Goal: Information Seeking & Learning: Learn about a topic

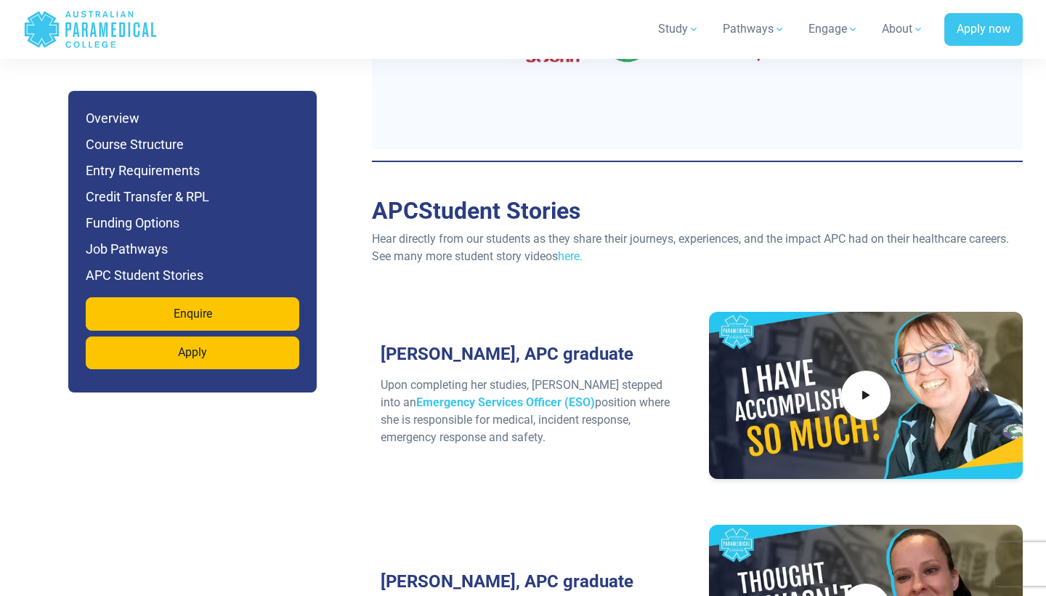
scroll to position [5445, 0]
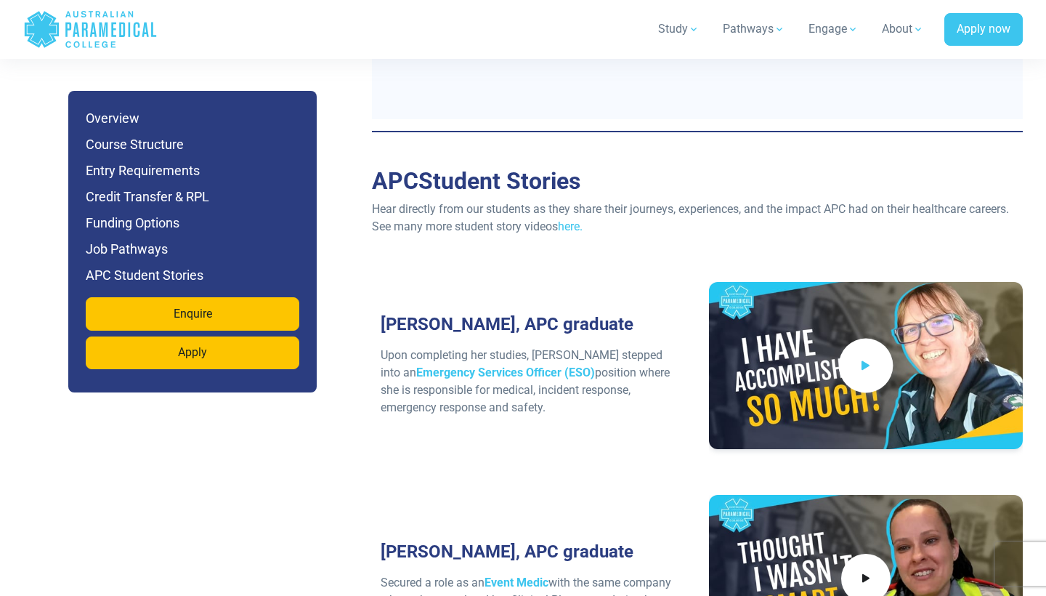
click at [872, 353] on icon at bounding box center [866, 365] width 16 height 24
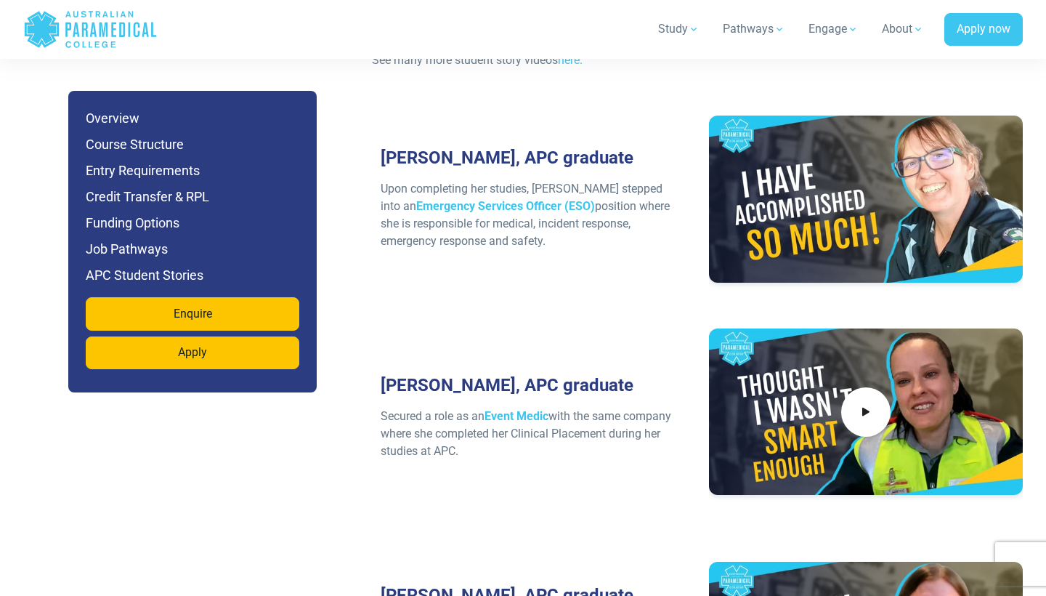
scroll to position [5554, 0]
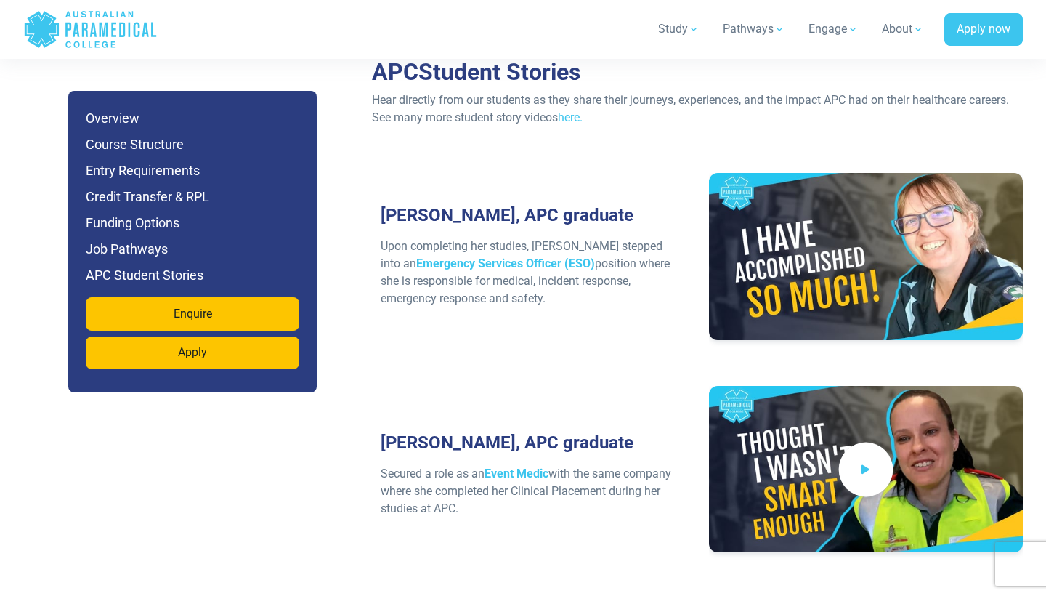
click at [878, 442] on span at bounding box center [866, 469] width 54 height 54
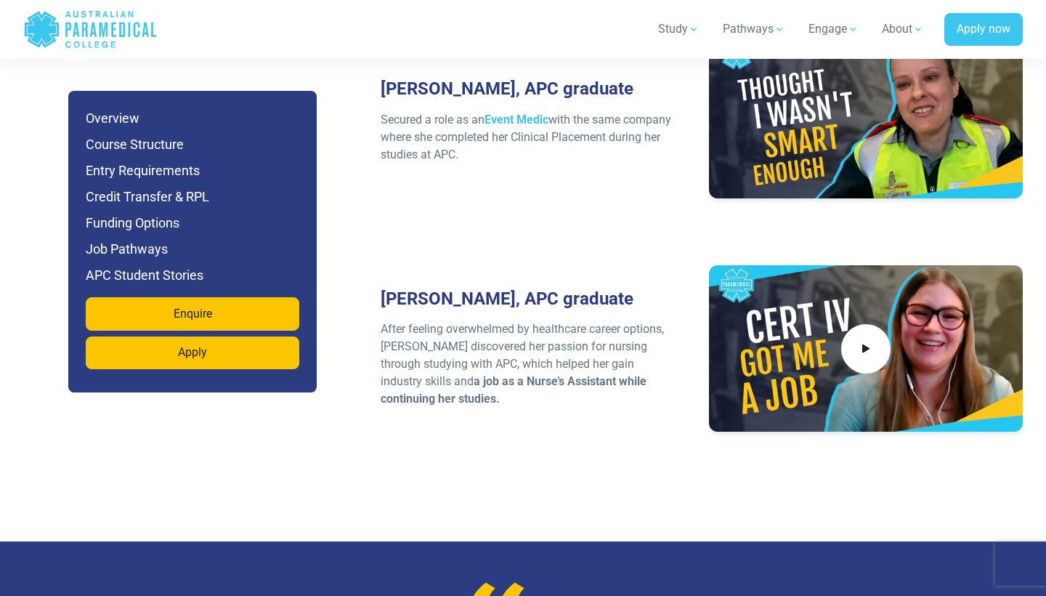
scroll to position [5736, 0]
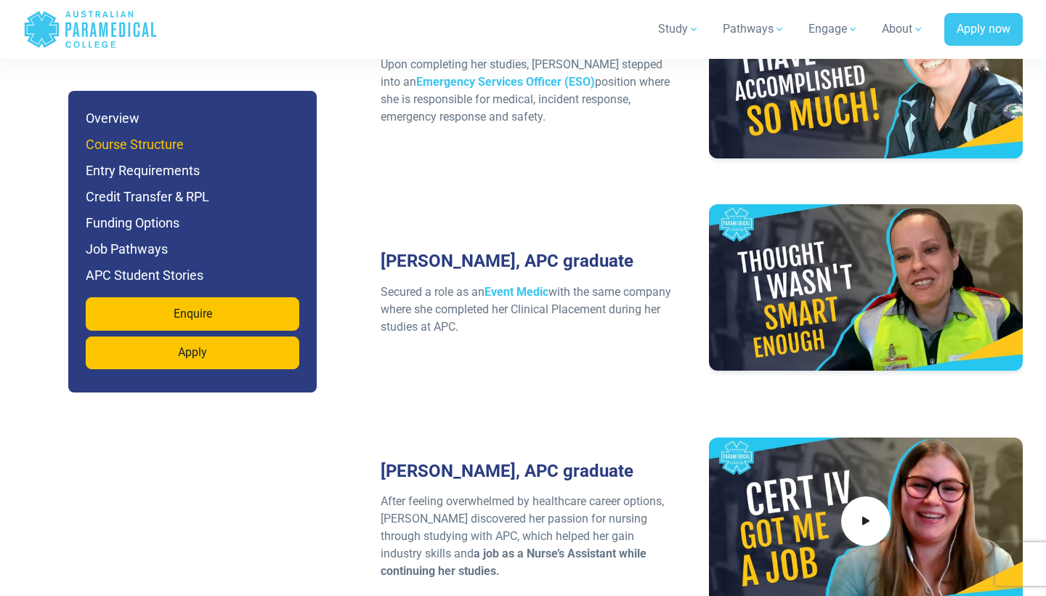
click at [149, 150] on h6 "Course Structure" at bounding box center [193, 144] width 214 height 20
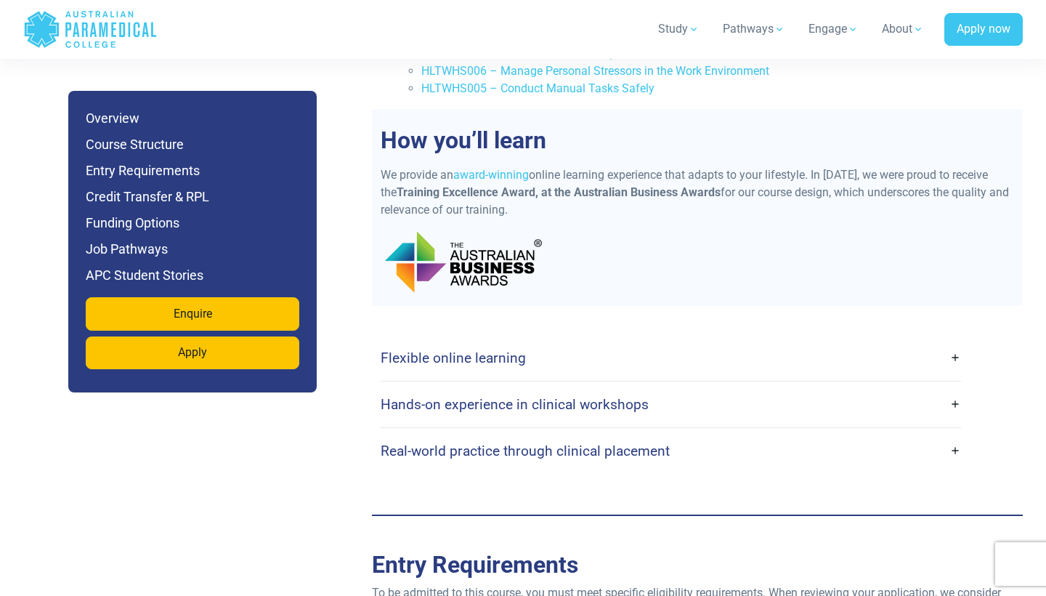
scroll to position [2558, 0]
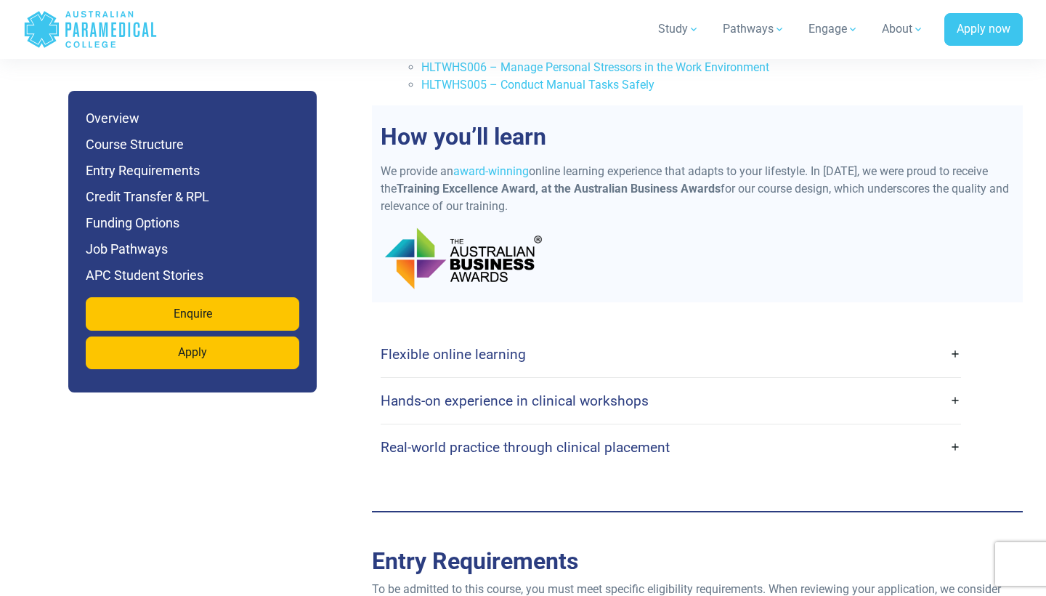
click at [506, 337] on link "Flexible online learning" at bounding box center [671, 354] width 581 height 34
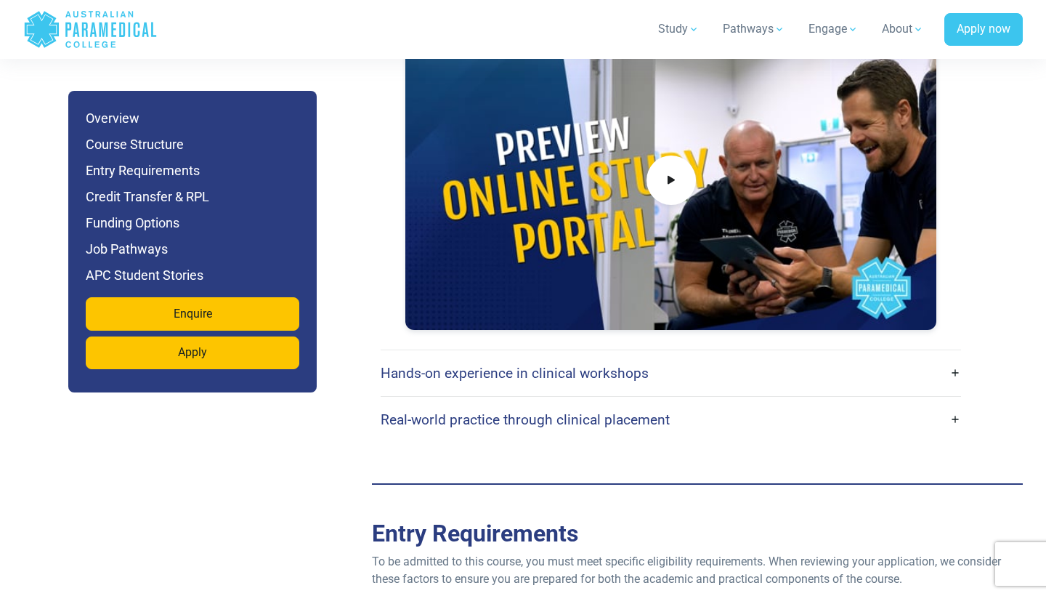
scroll to position [3071, 0]
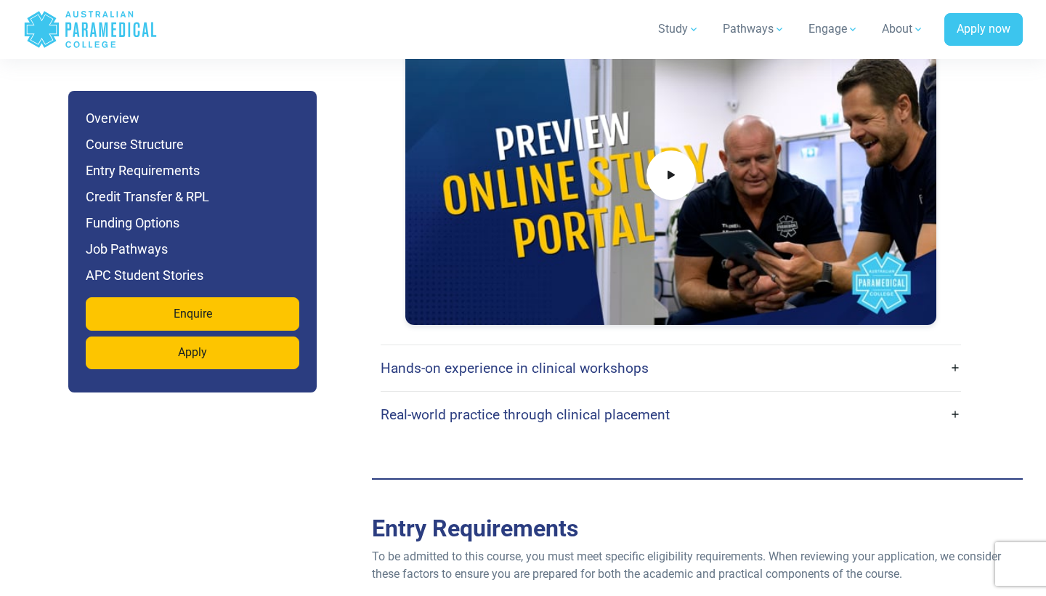
click at [504, 360] on h4 "Hands-on experience in clinical workshops" at bounding box center [515, 368] width 268 height 17
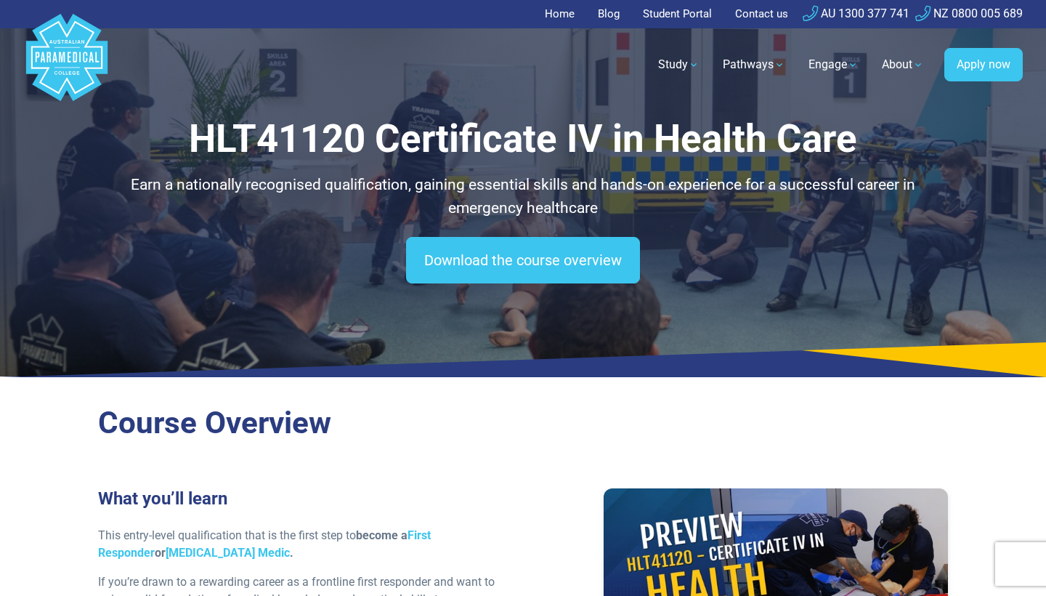
scroll to position [0, 0]
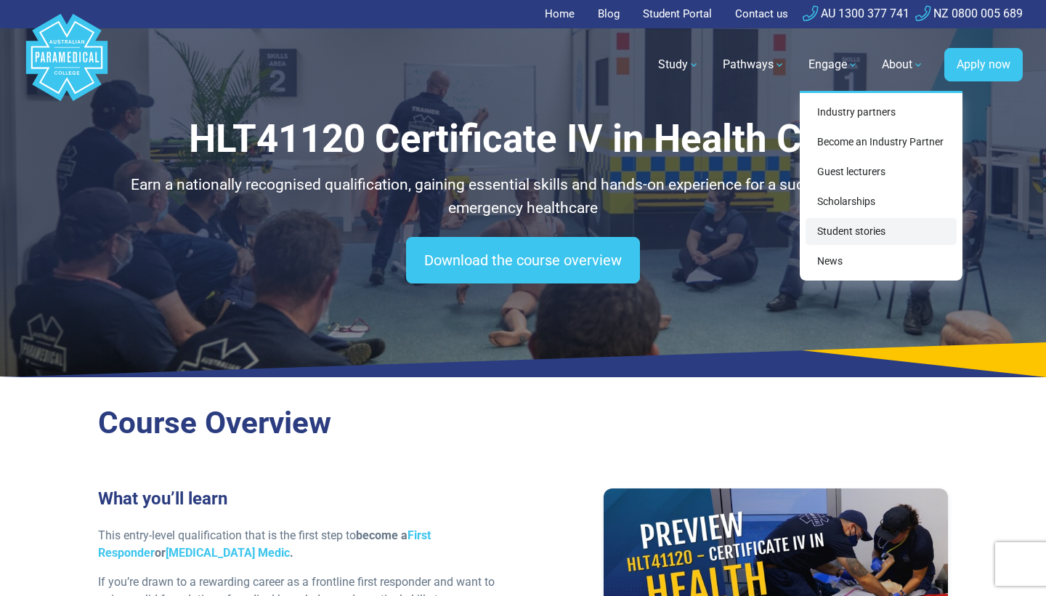
click at [847, 226] on link "Student stories" at bounding box center [881, 231] width 151 height 27
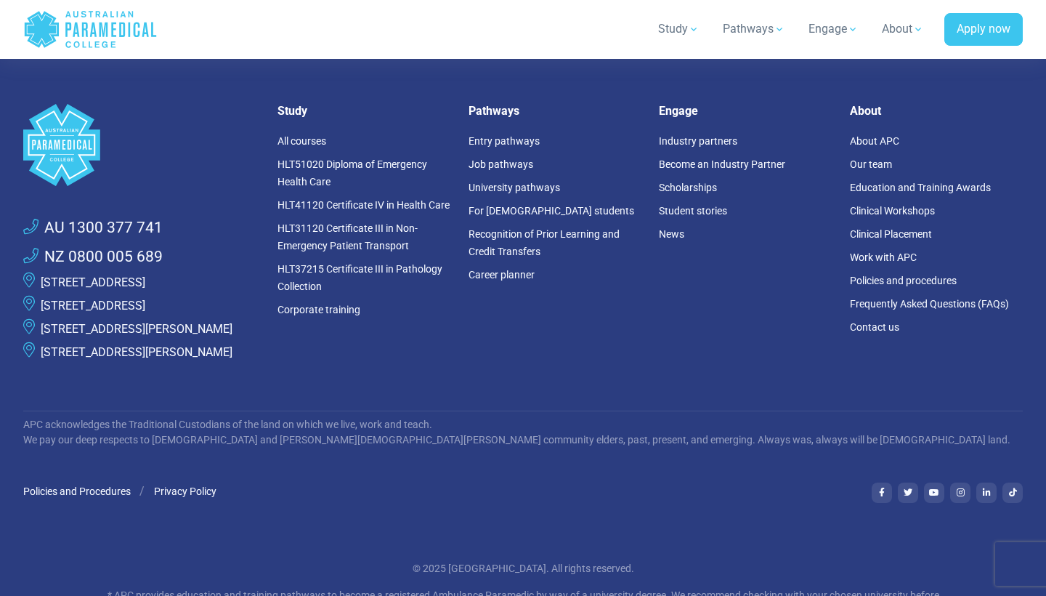
scroll to position [11390, 0]
click at [107, 299] on link "[STREET_ADDRESS]" at bounding box center [93, 306] width 105 height 14
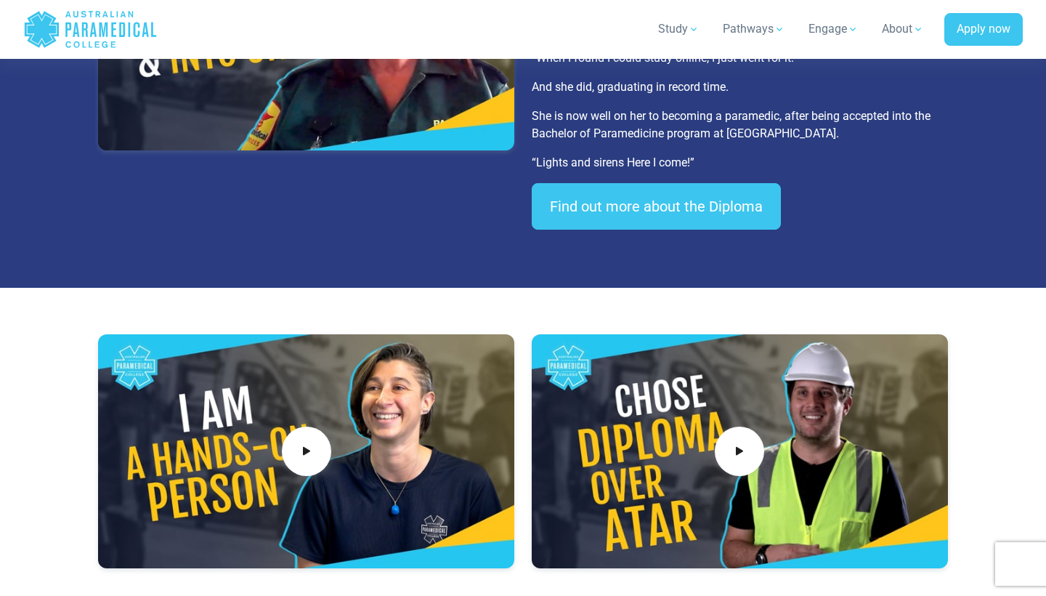
scroll to position [9939, 0]
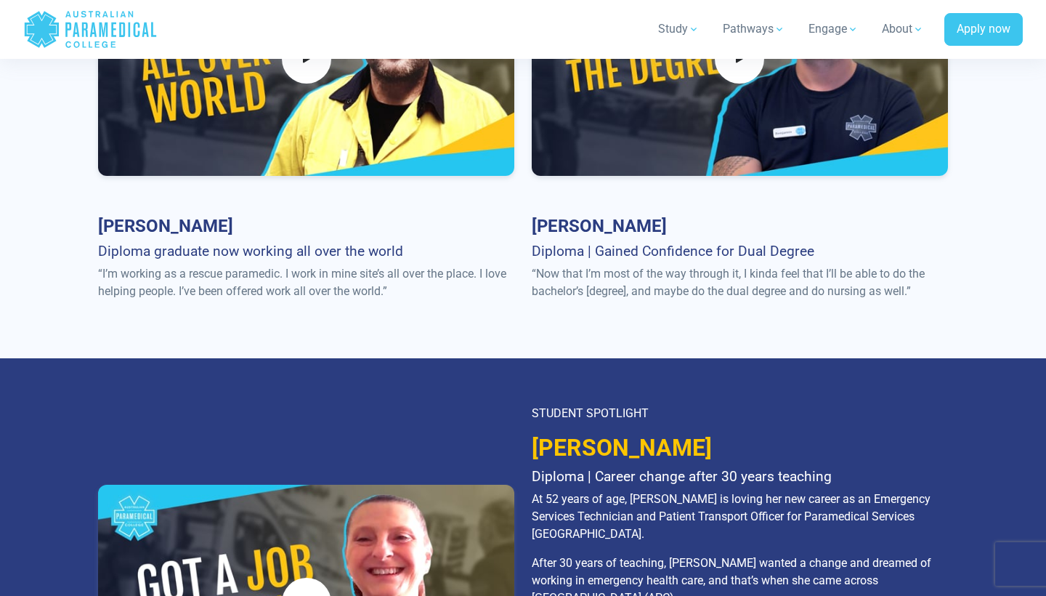
click at [739, 3] on header "Home Blog Student Portal Contact us AU 1300 377 741 NZ 0800 005 689 .logo-block…" at bounding box center [523, 29] width 1046 height 59
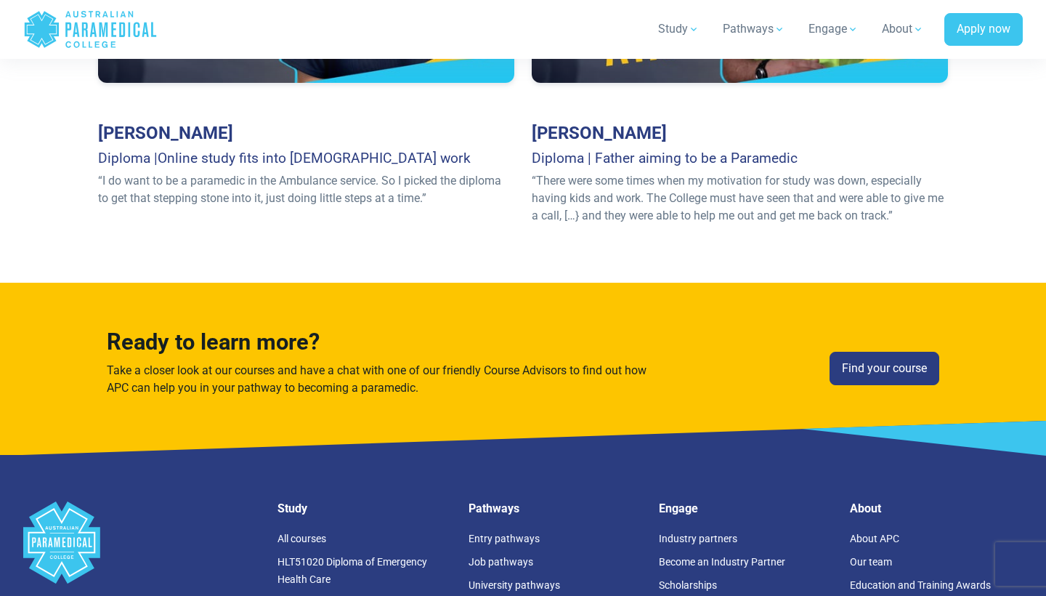
scroll to position [10991, 0]
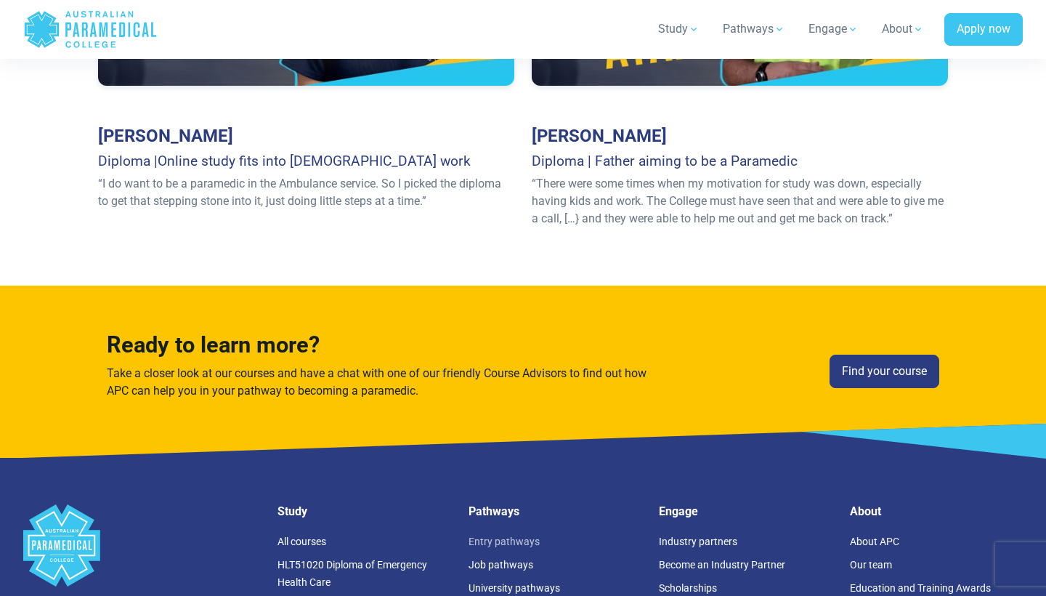
click at [506, 535] on link "Entry pathways" at bounding box center [504, 541] width 71 height 12
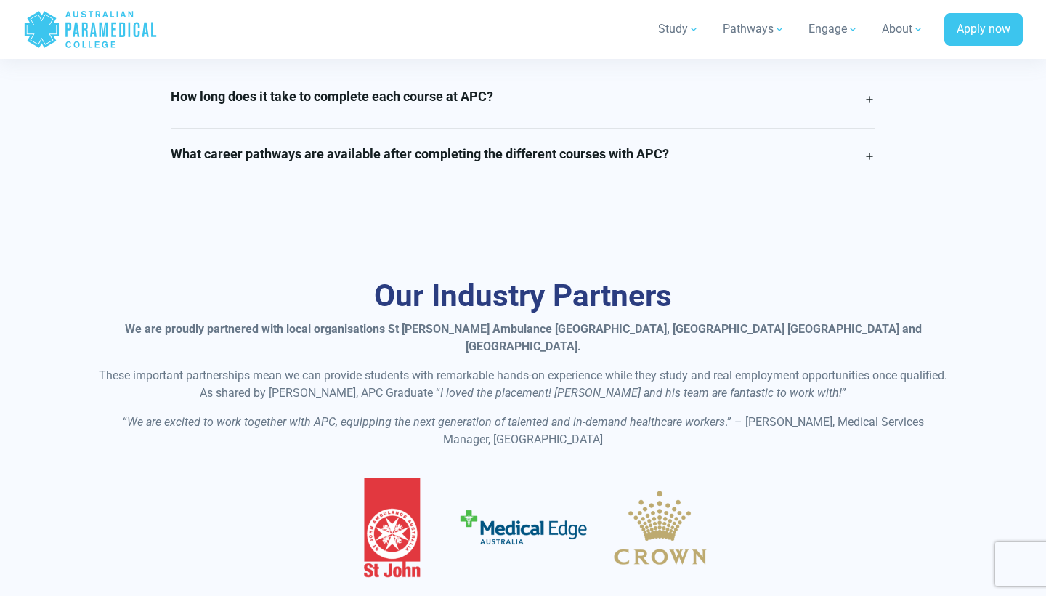
scroll to position [3846, 0]
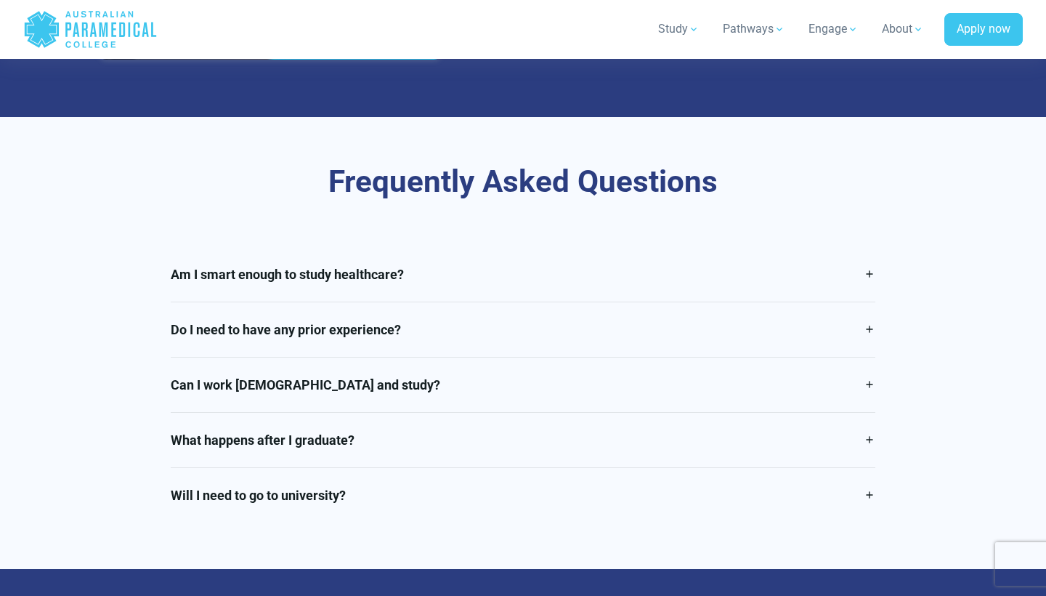
scroll to position [2883, 0]
click at [421, 366] on link "Can I work full time and study?" at bounding box center [523, 384] width 705 height 54
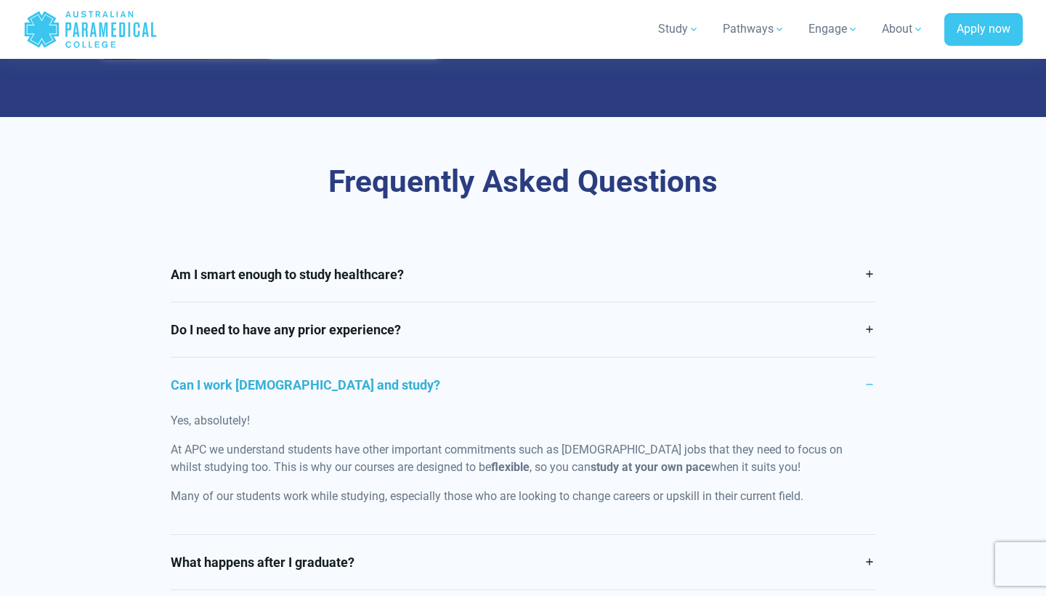
click at [421, 366] on link "Can I work full time and study?" at bounding box center [523, 384] width 705 height 54
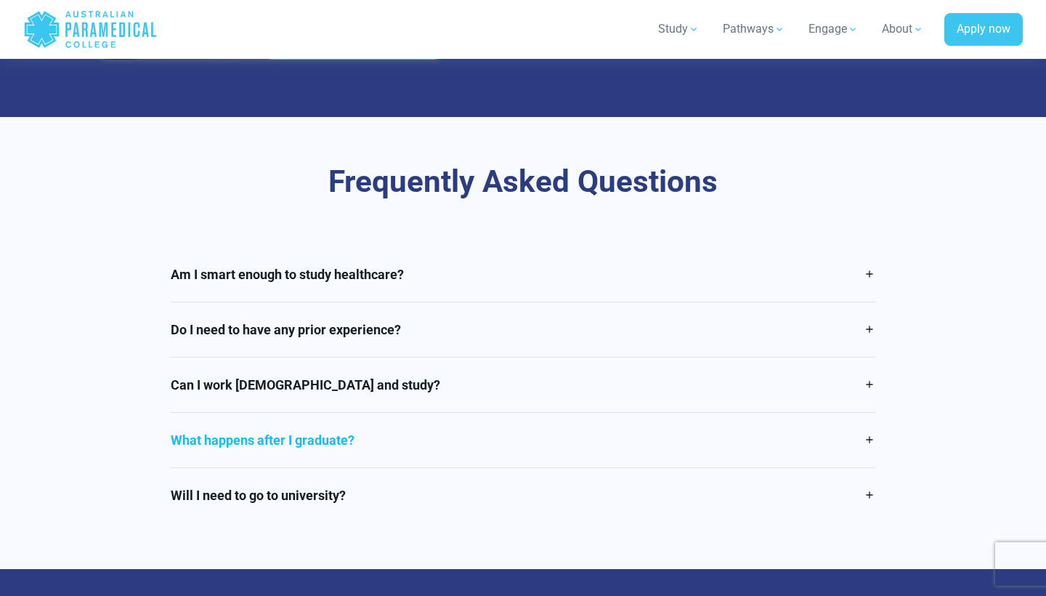
click at [419, 417] on link "What happens after I graduate?" at bounding box center [523, 440] width 705 height 54
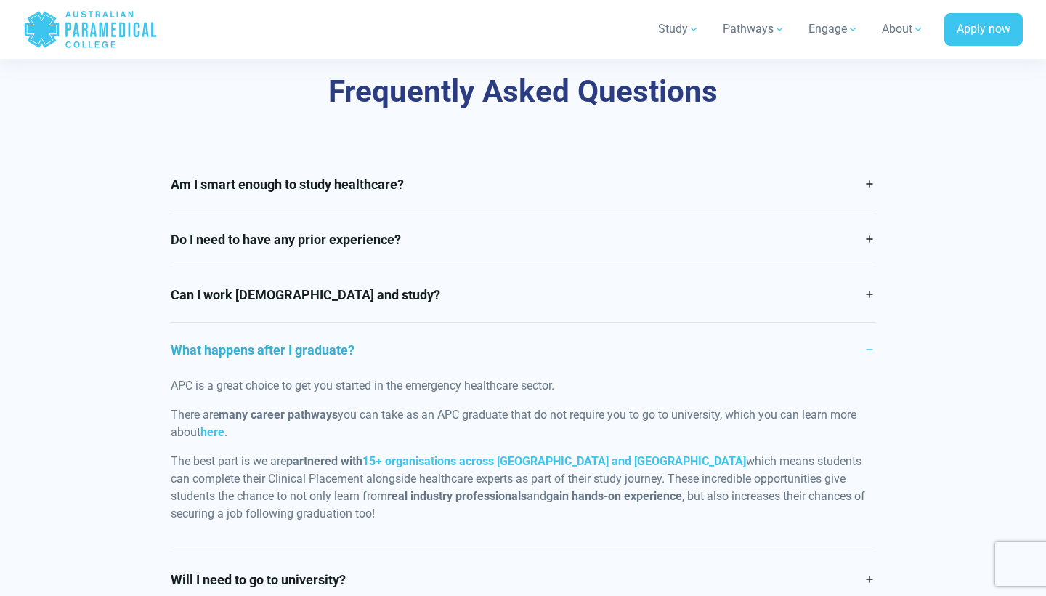
scroll to position [2977, 0]
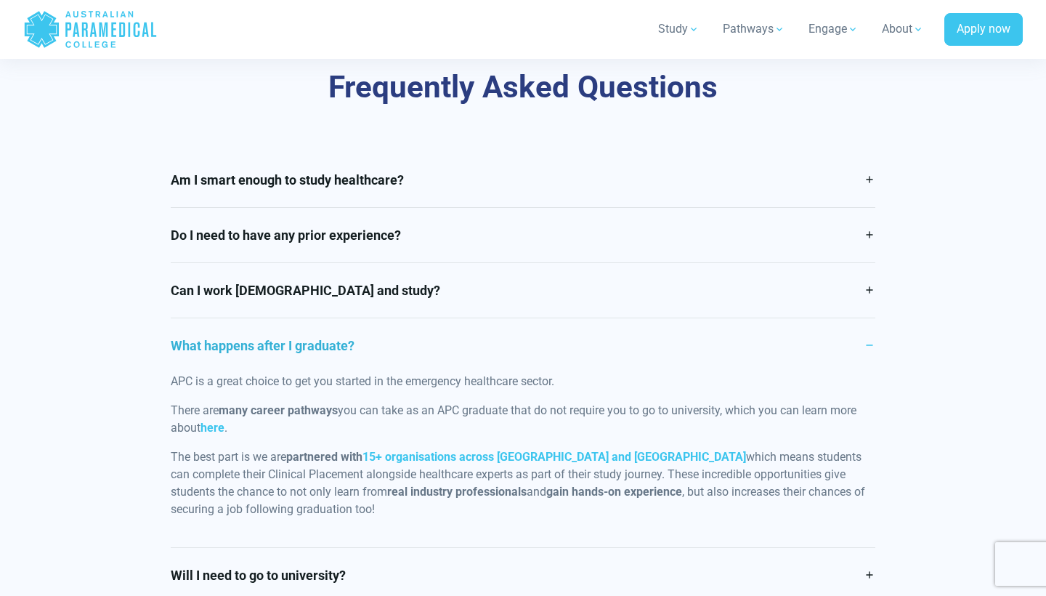
click at [352, 318] on link "What happens after I graduate?" at bounding box center [523, 345] width 705 height 54
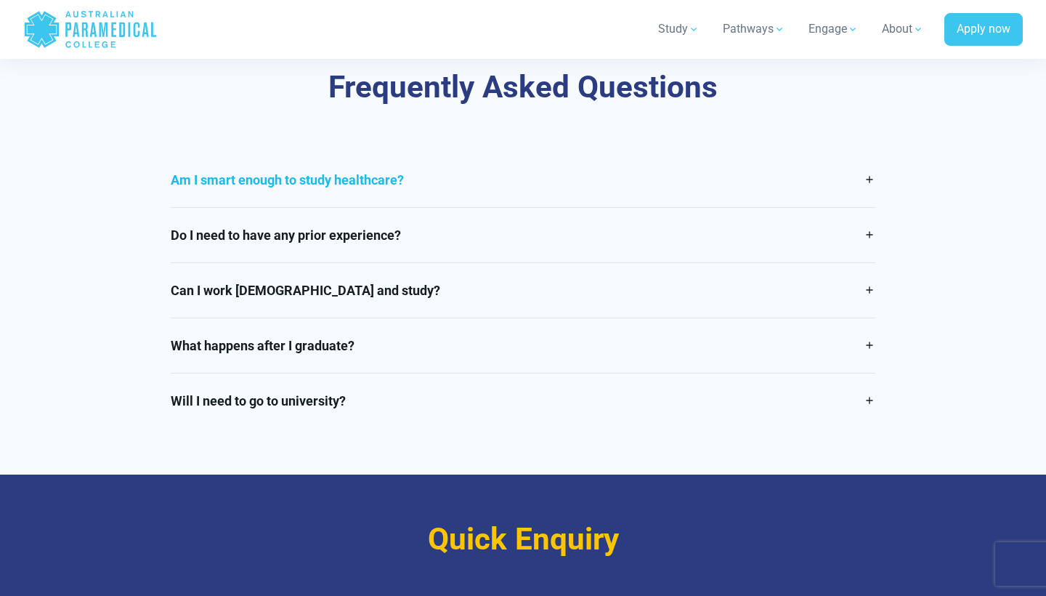
click at [352, 174] on link "Am I smart enough to study healthcare?" at bounding box center [523, 180] width 705 height 54
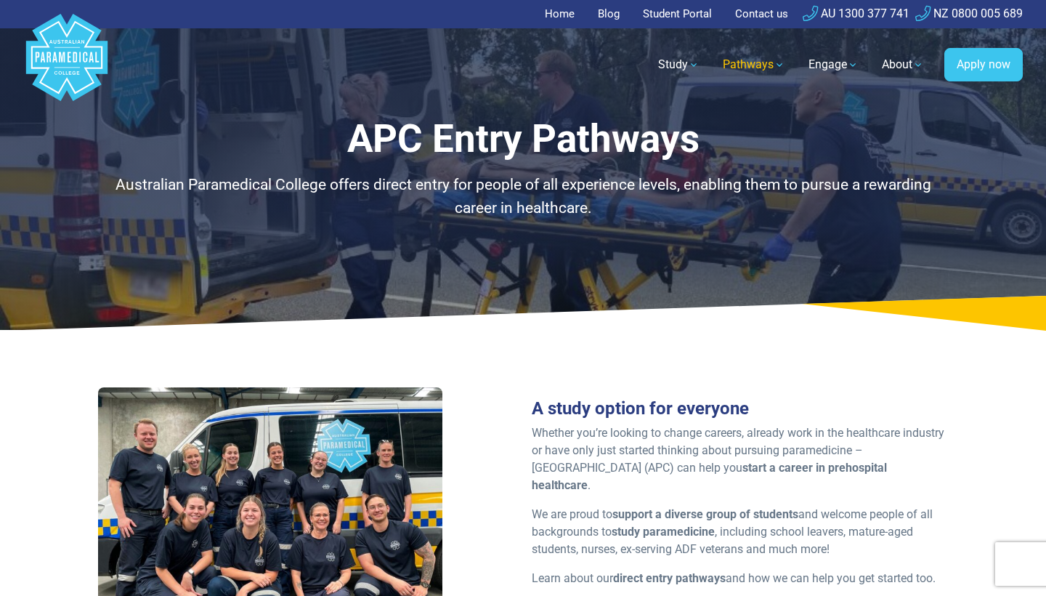
scroll to position [0, 0]
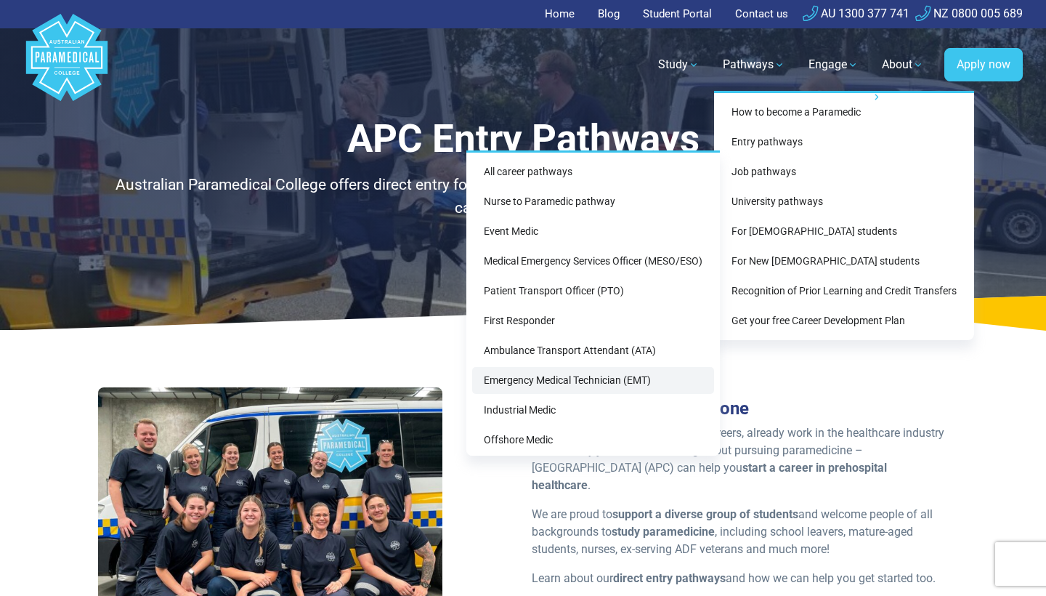
click at [582, 377] on link "Emergency Medical Technician (EMT)" at bounding box center [593, 380] width 242 height 27
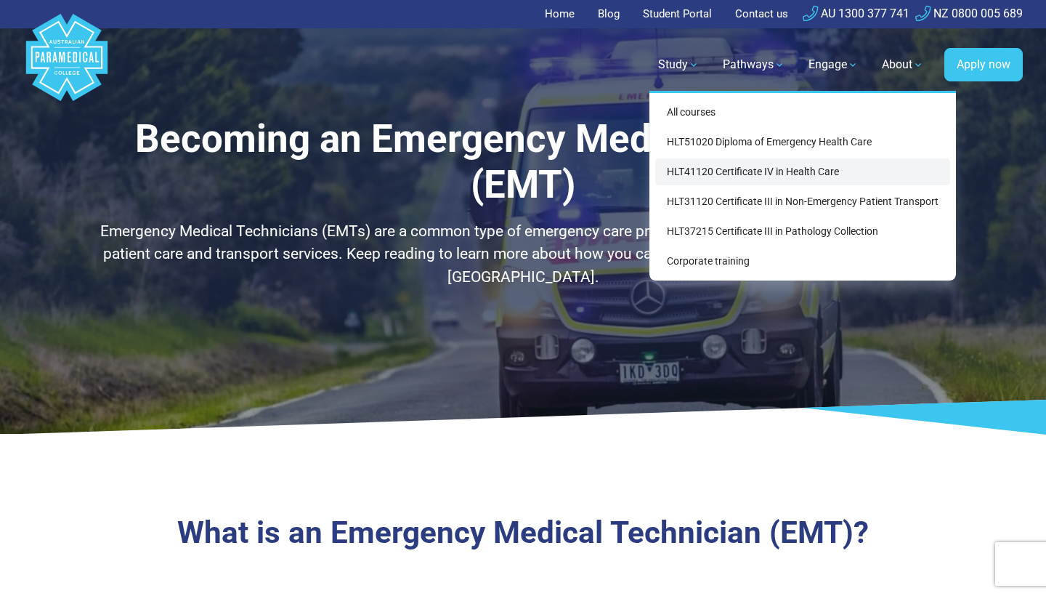
click at [721, 167] on link "HLT41120 Certificate IV in Health Care" at bounding box center [802, 171] width 295 height 27
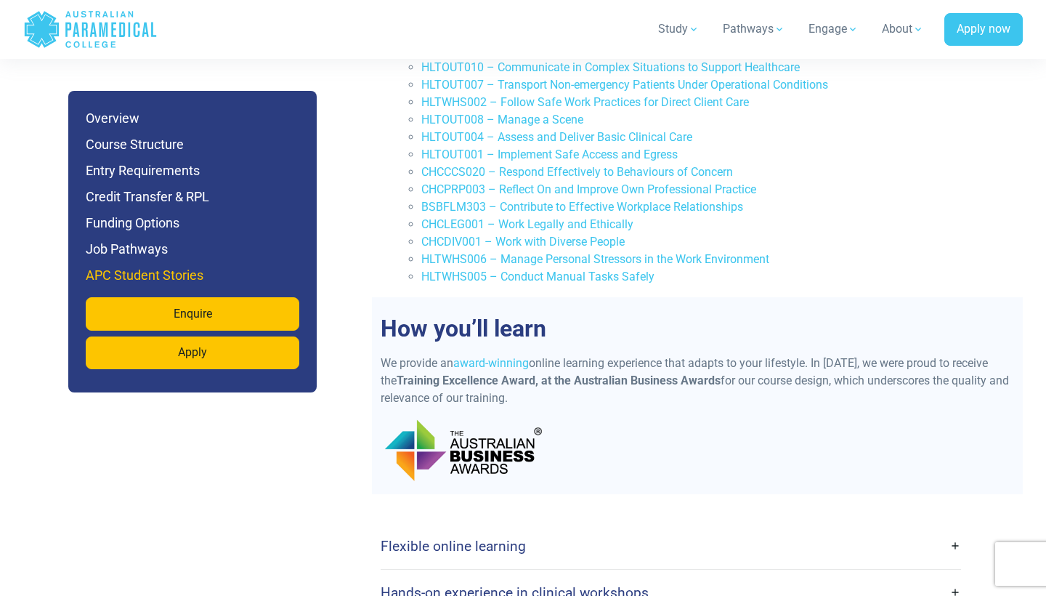
scroll to position [2334, 0]
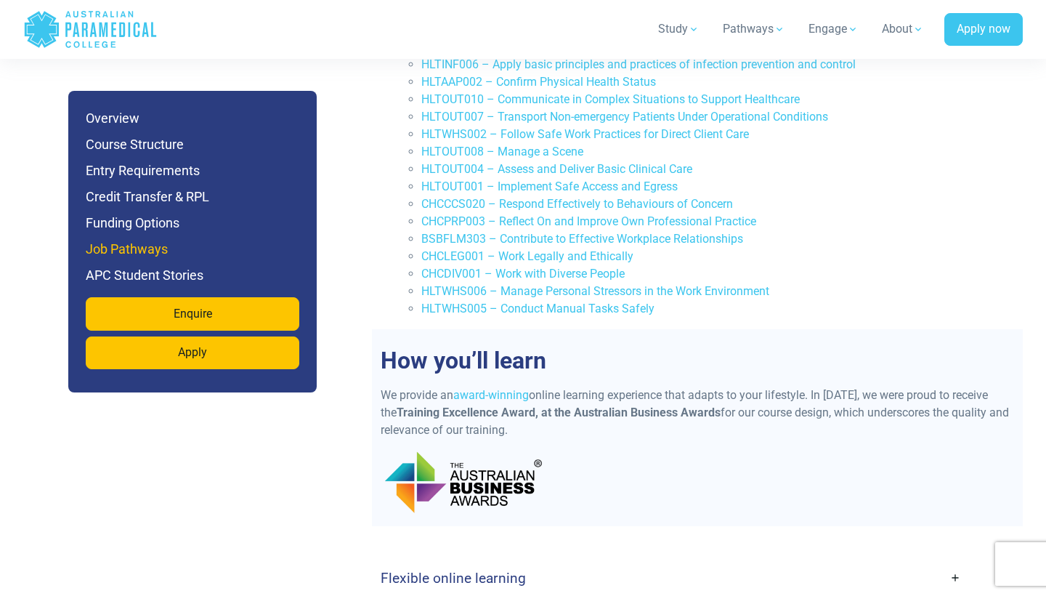
click at [145, 246] on h6 "Job Pathways" at bounding box center [193, 249] width 214 height 20
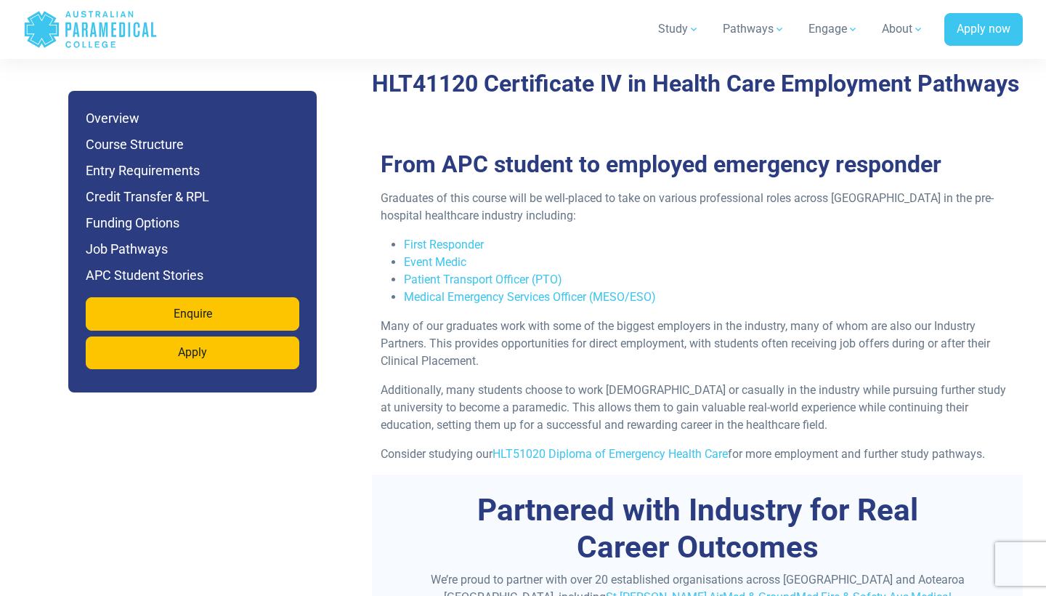
scroll to position [3798, 0]
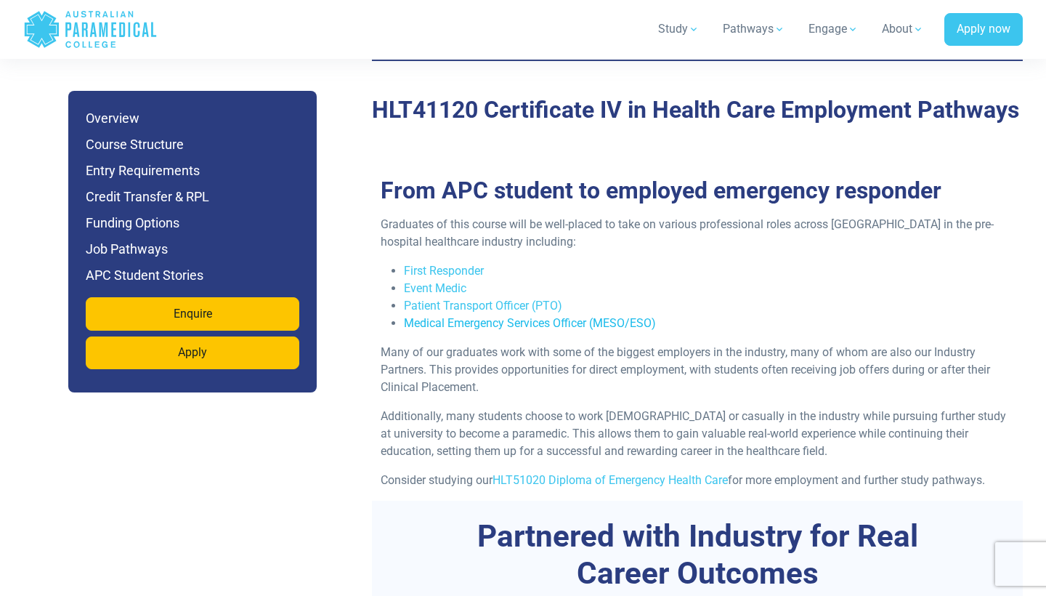
click at [468, 316] on link "Medical Emergency Services Officer (MESO/ESO)" at bounding box center [530, 323] width 252 height 14
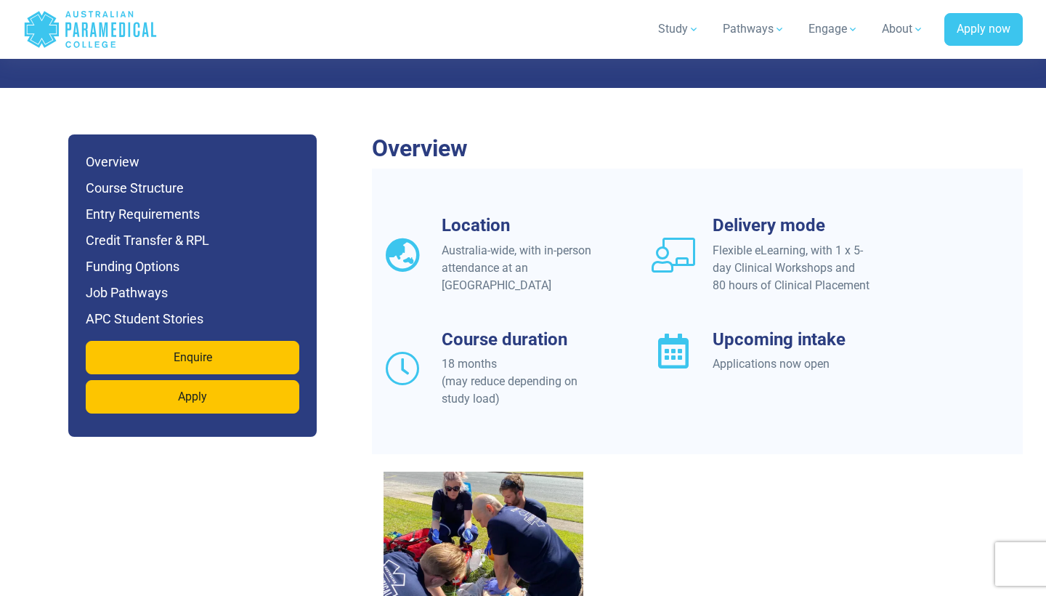
scroll to position [1103, 0]
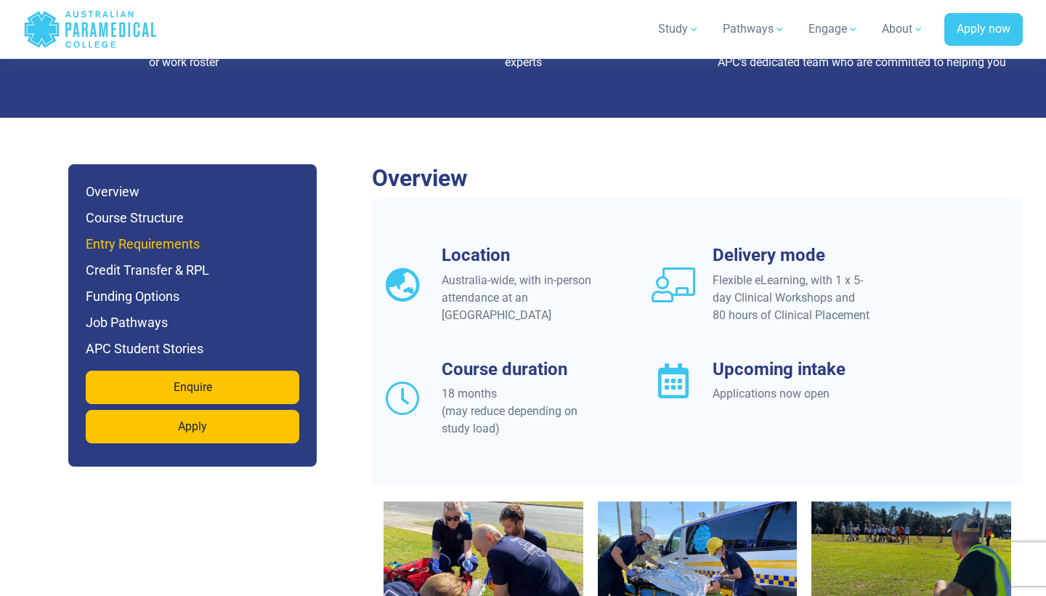
click at [132, 234] on h6 "Entry Requirements" at bounding box center [193, 244] width 214 height 20
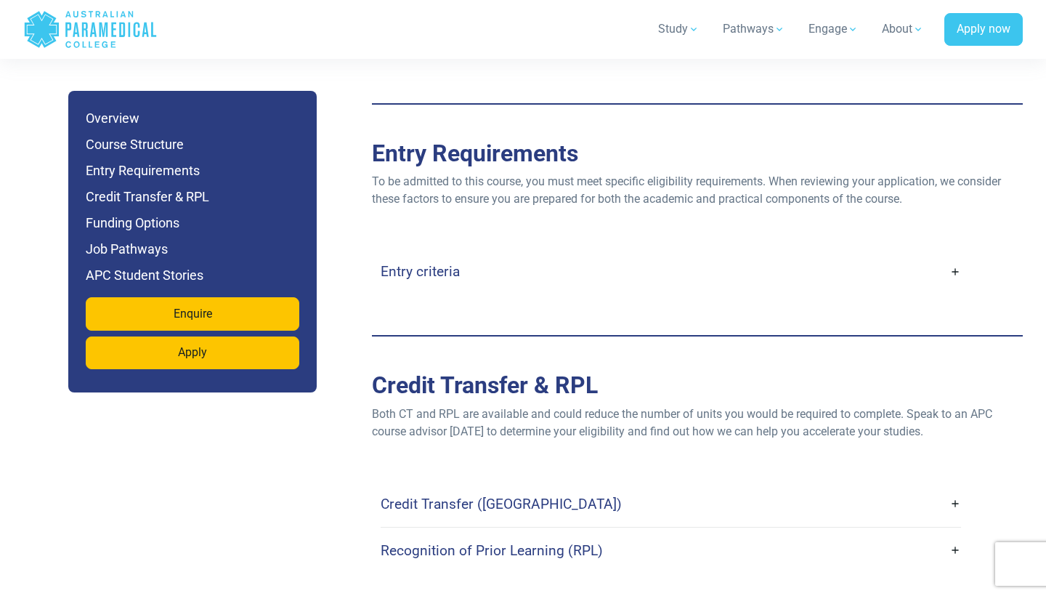
scroll to position [2973, 0]
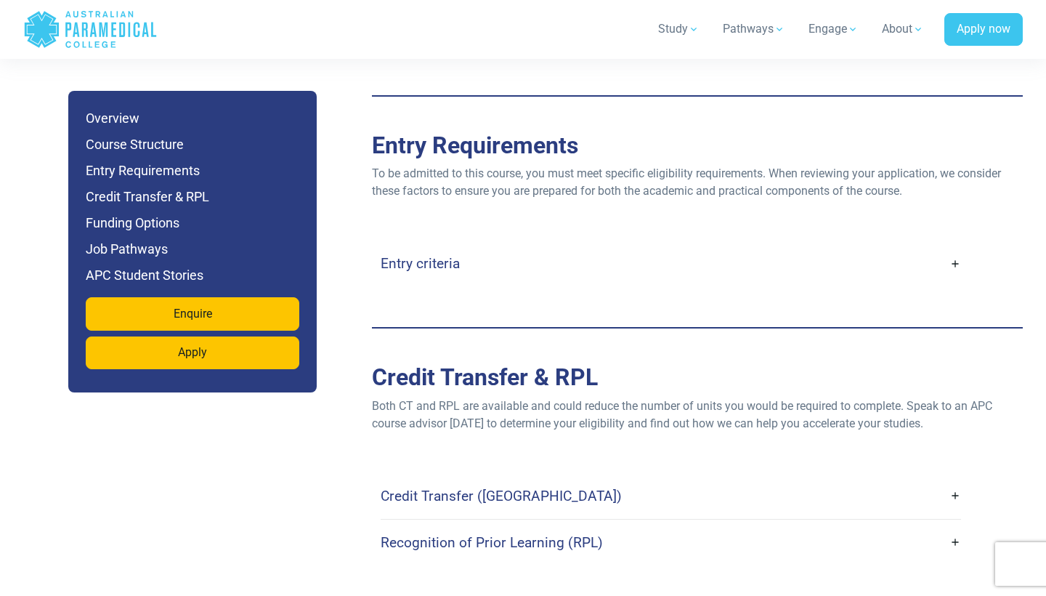
click at [467, 246] on link "Entry criteria" at bounding box center [671, 263] width 581 height 34
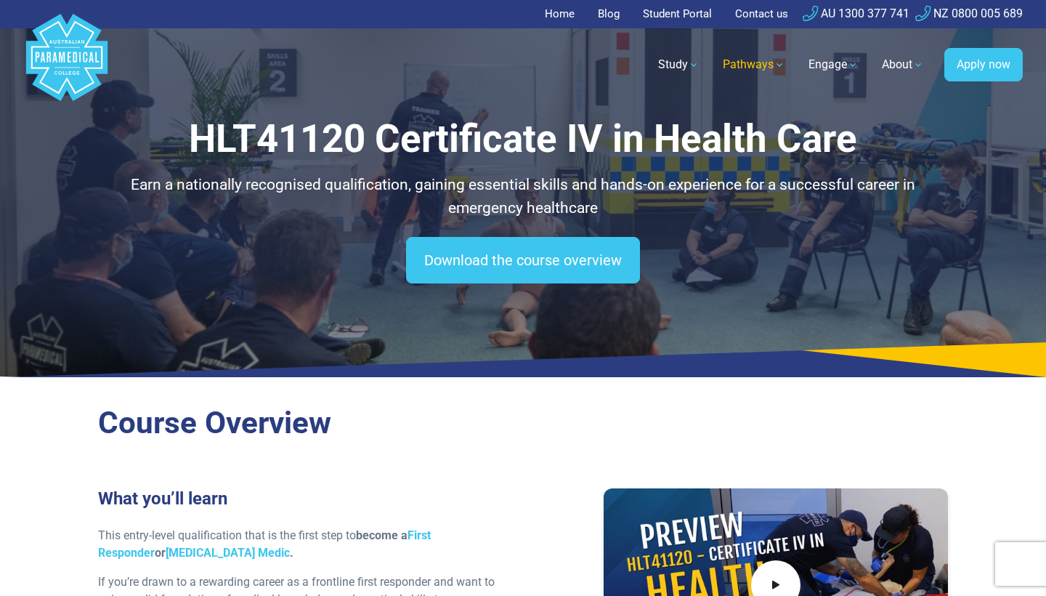
scroll to position [0, 0]
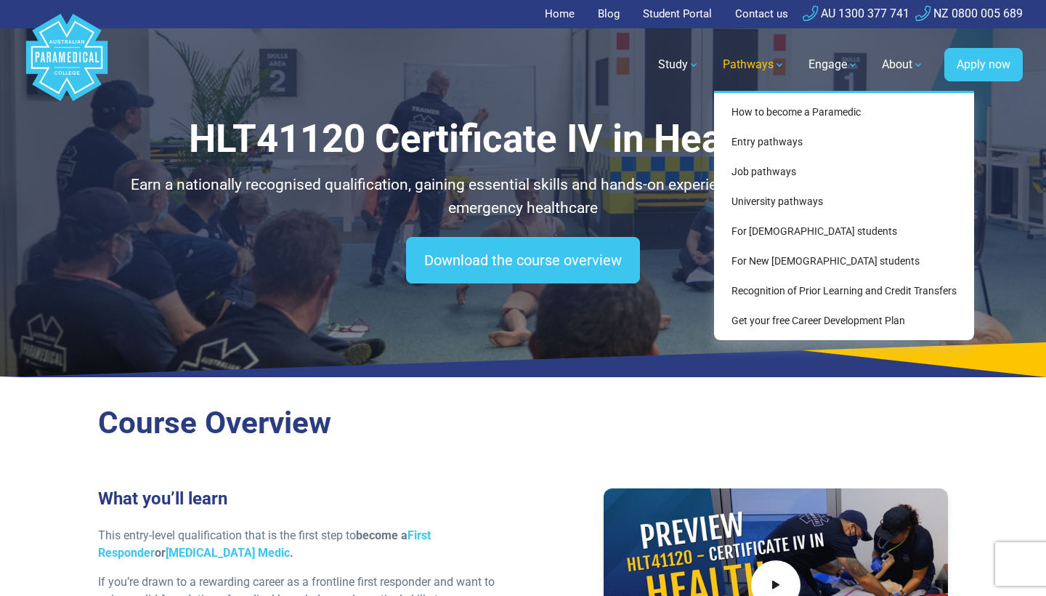
click at [748, 58] on link "Pathways" at bounding box center [754, 64] width 80 height 41
click at [749, 75] on link "Pathways" at bounding box center [754, 64] width 80 height 41
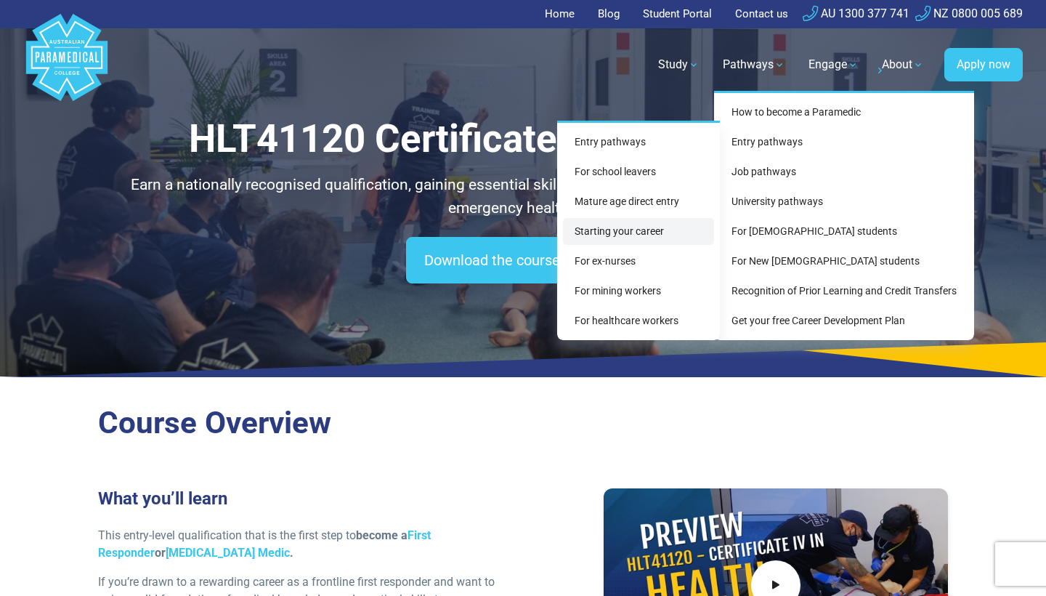
click at [632, 229] on link "Starting your career" at bounding box center [638, 231] width 151 height 27
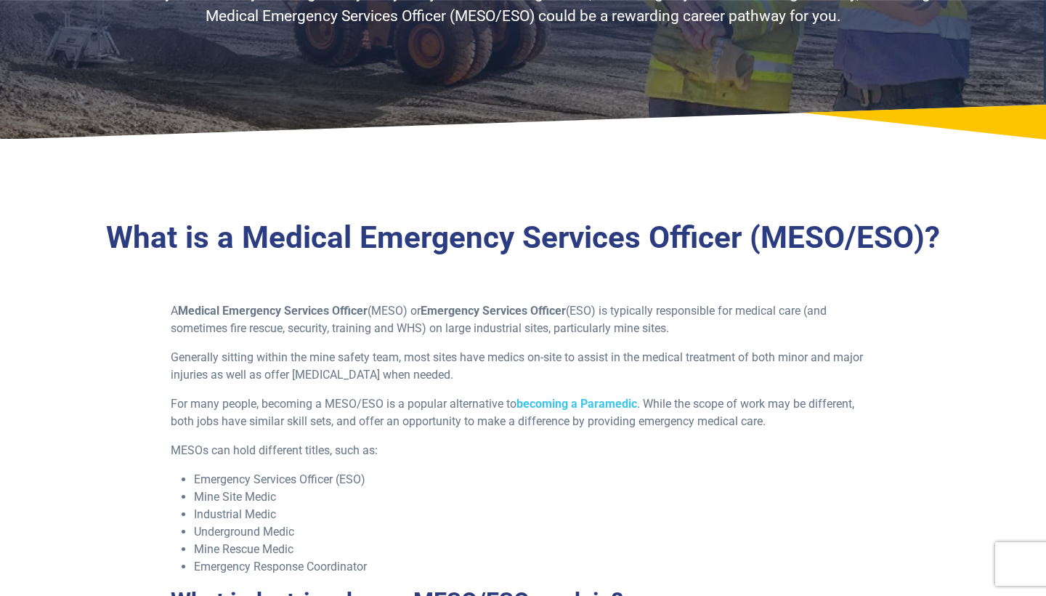
scroll to position [238, 0]
